Goal: Find specific page/section: Find specific page/section

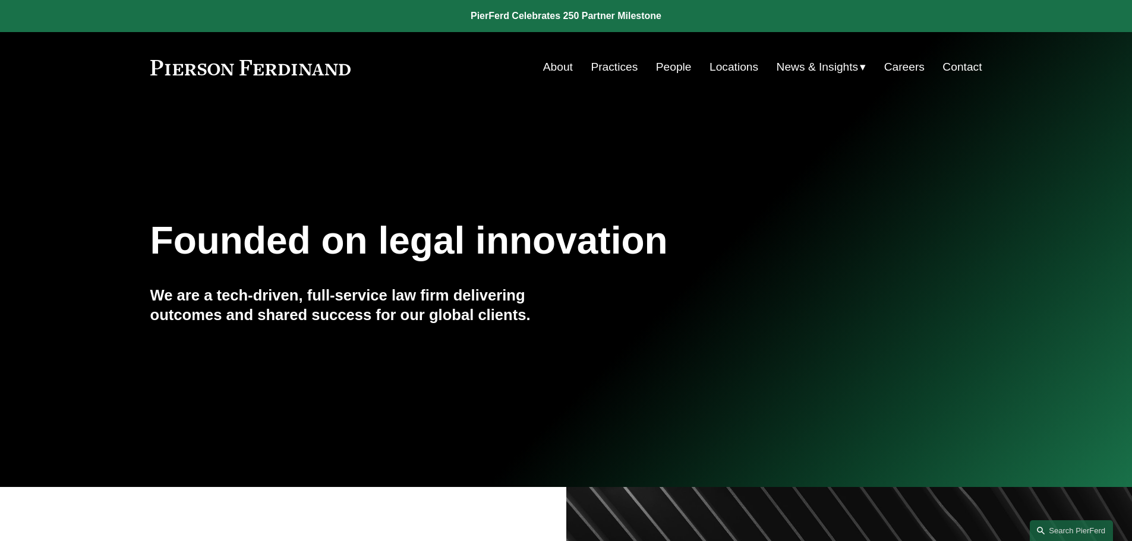
click at [672, 69] on link "People" at bounding box center [674, 67] width 36 height 23
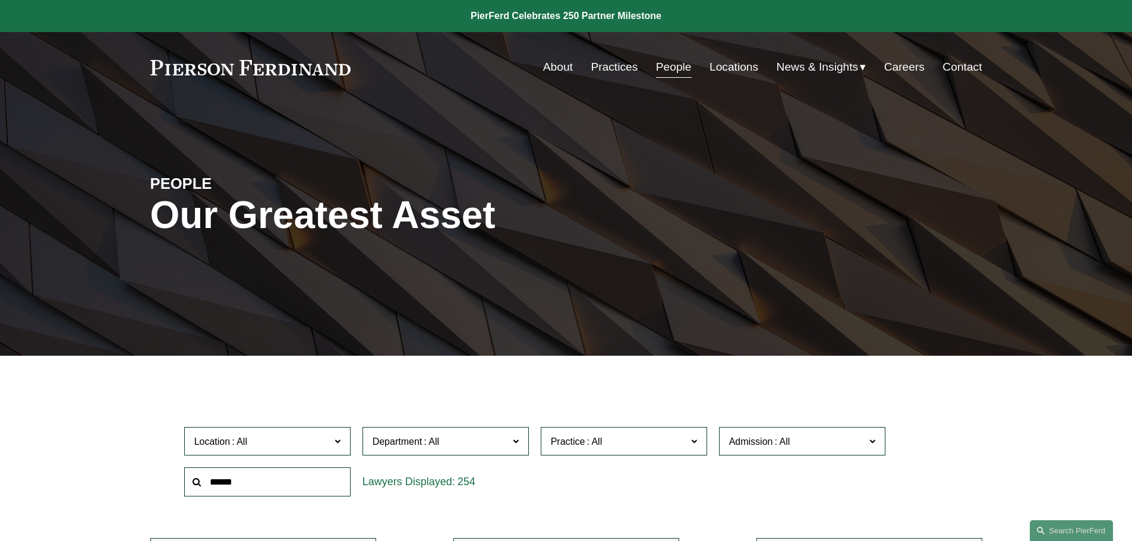
click at [255, 478] on input "text" at bounding box center [267, 482] width 166 height 29
click at [219, 488] on input "text" at bounding box center [267, 482] width 166 height 29
type input "**********"
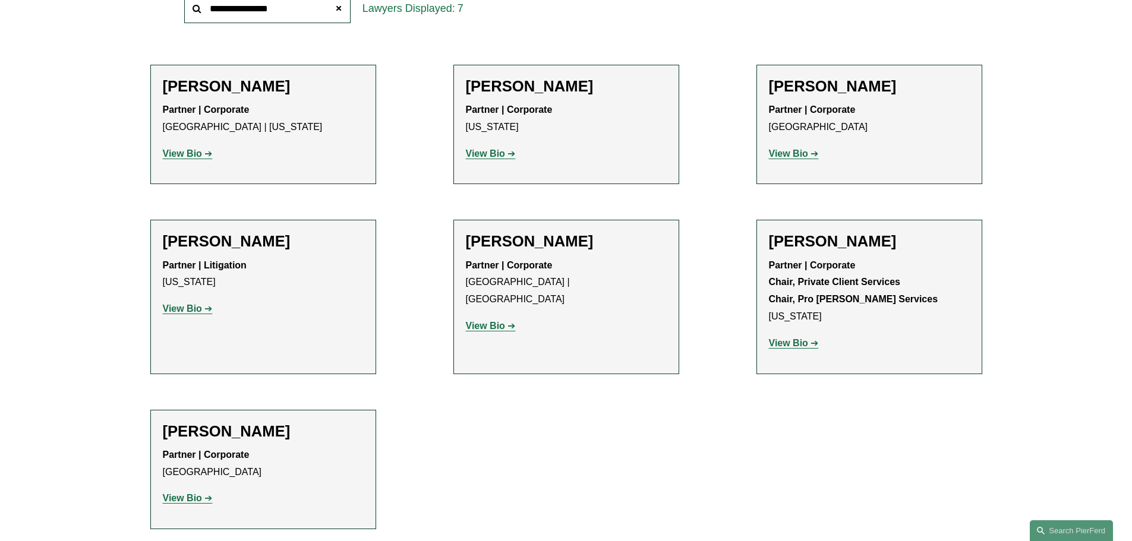
scroll to position [475, 0]
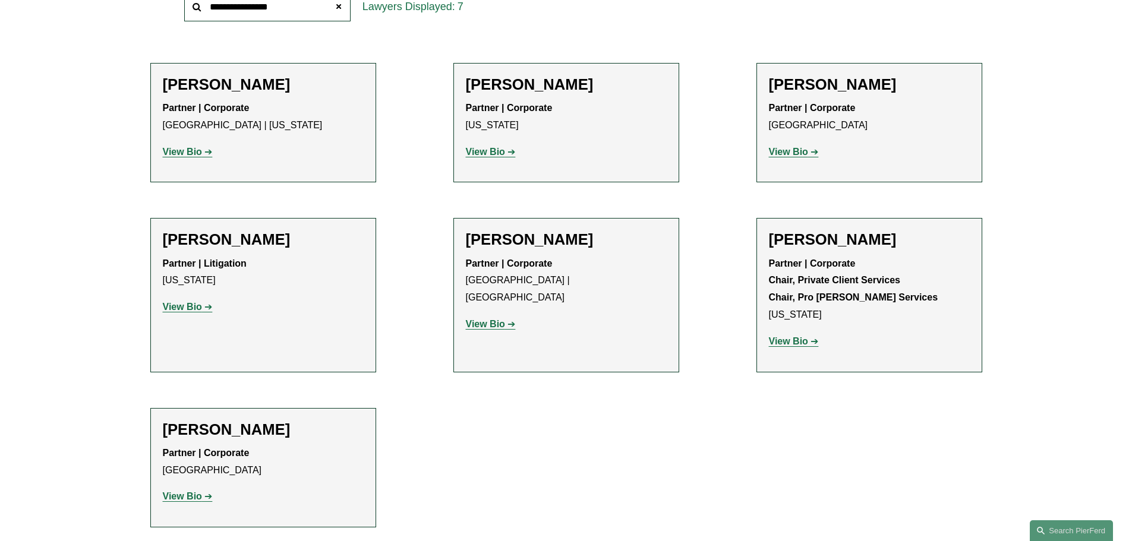
click at [797, 346] on strong "View Bio" at bounding box center [788, 341] width 39 height 10
